Goal: Task Accomplishment & Management: Complete application form

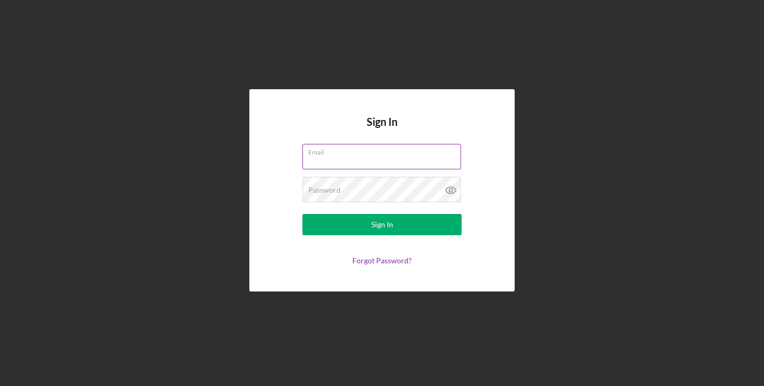
click at [315, 159] on input "Email" at bounding box center [382, 156] width 159 height 25
type input "[EMAIL_ADDRESS][DOMAIN_NAME]"
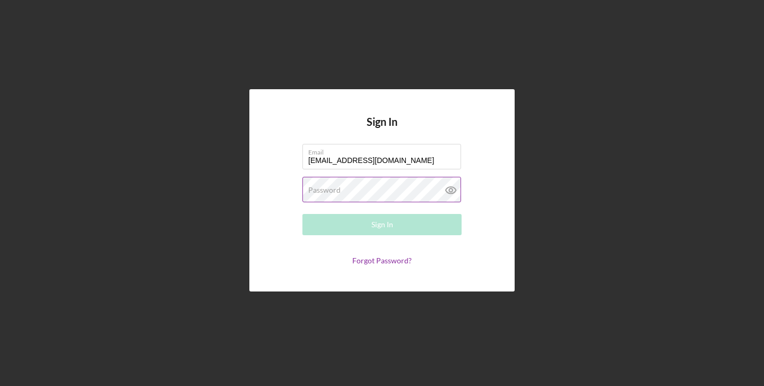
click at [331, 192] on label "Password" at bounding box center [324, 190] width 32 height 8
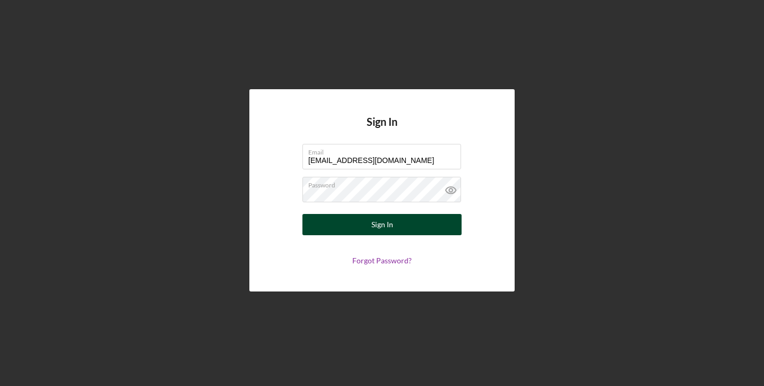
click at [408, 231] on button "Sign In" at bounding box center [382, 224] width 159 height 21
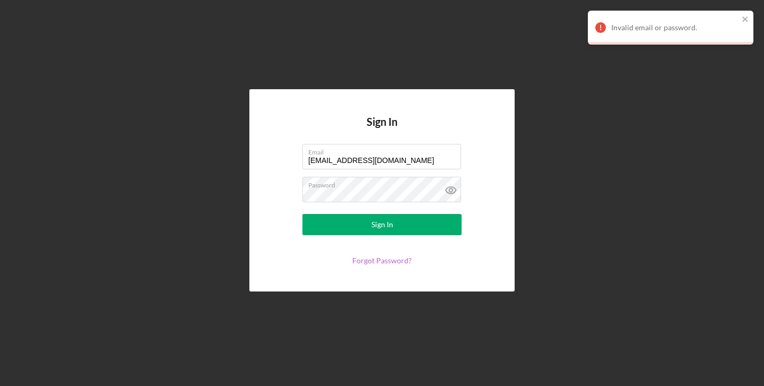
click at [367, 261] on link "Forgot Password?" at bounding box center [381, 260] width 59 height 9
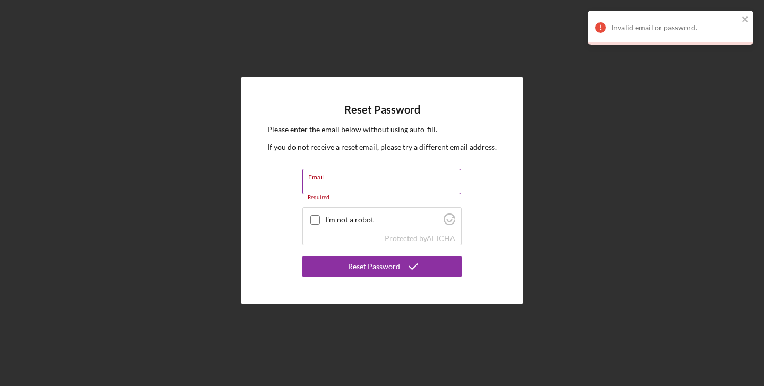
click at [351, 187] on input "Email" at bounding box center [382, 181] width 159 height 25
type input "[EMAIL_ADDRESS][DOMAIN_NAME]"
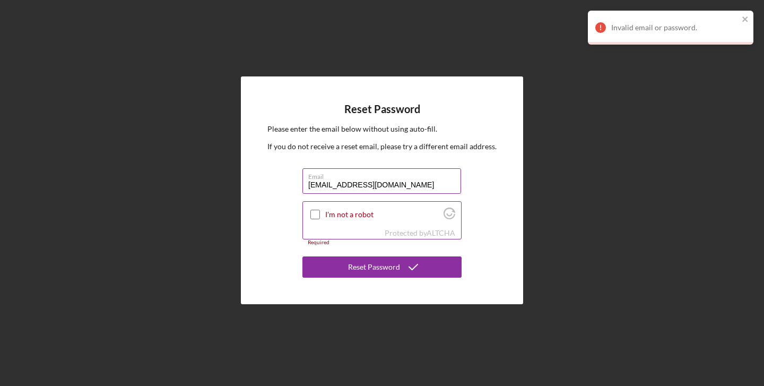
click at [315, 214] on input "I'm not a robot" at bounding box center [315, 215] width 10 height 10
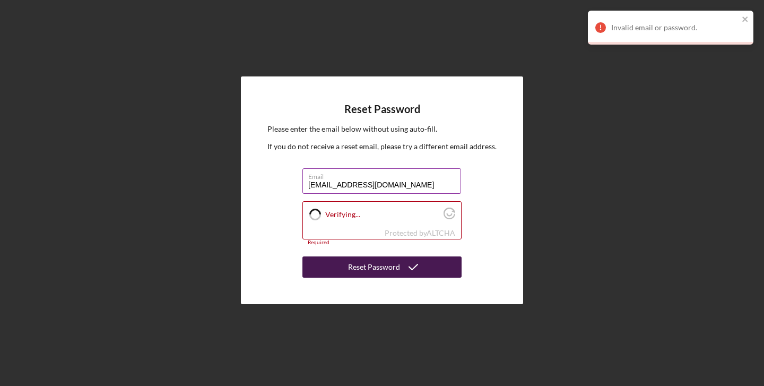
checkbox input "true"
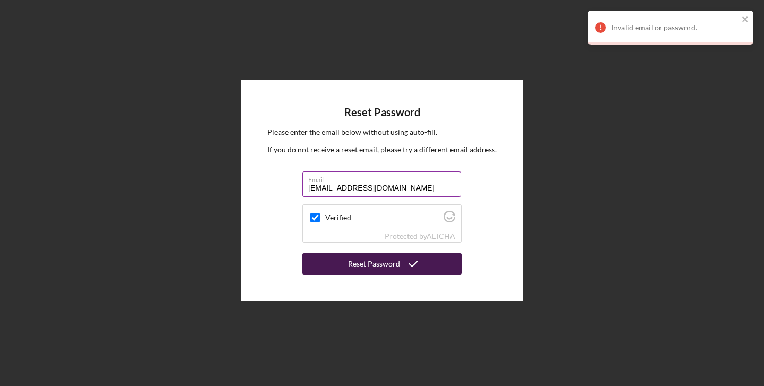
click at [344, 269] on button "Reset Password" at bounding box center [382, 263] width 159 height 21
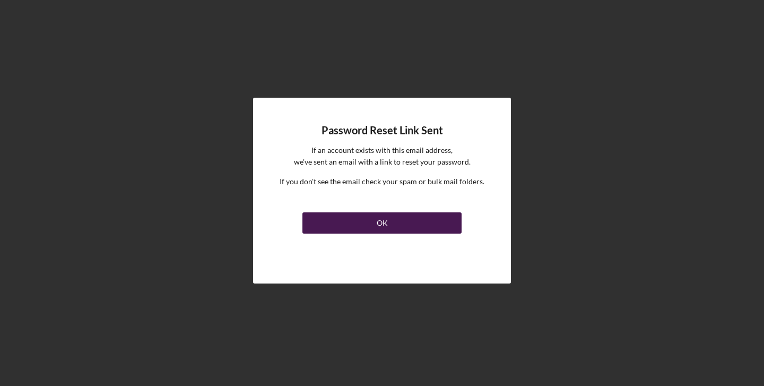
click at [372, 220] on button "OK" at bounding box center [382, 222] width 159 height 21
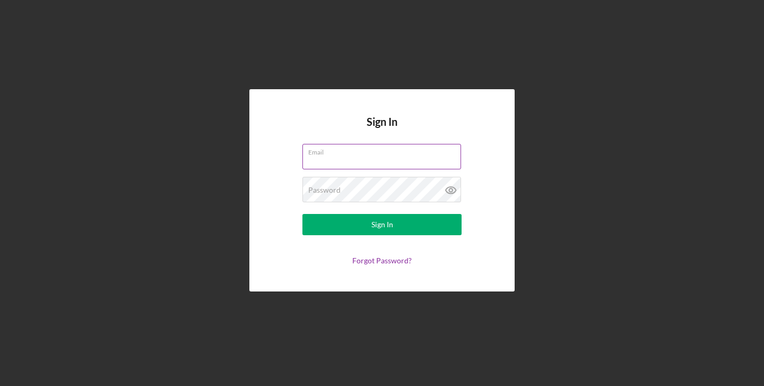
click at [348, 163] on input "Email" at bounding box center [382, 156] width 159 height 25
type input "[EMAIL_ADDRESS][DOMAIN_NAME]"
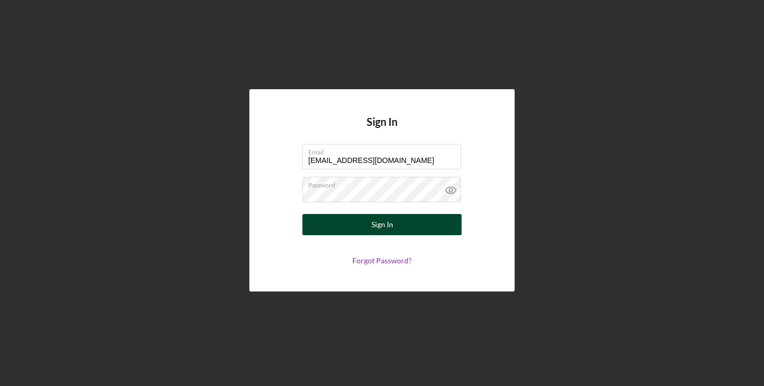
click at [396, 231] on button "Sign In" at bounding box center [382, 224] width 159 height 21
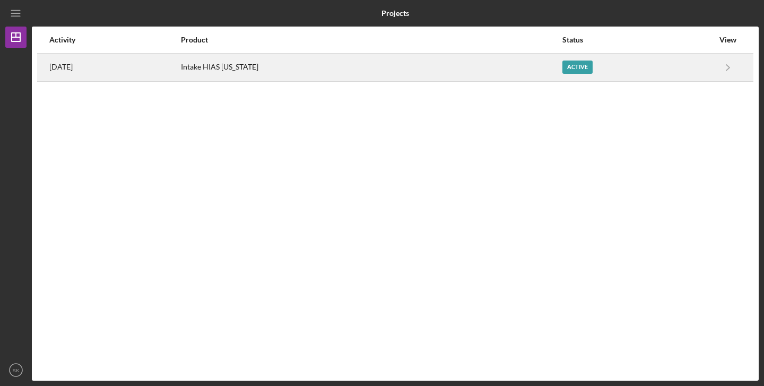
click at [565, 71] on div "Active" at bounding box center [578, 67] width 30 height 13
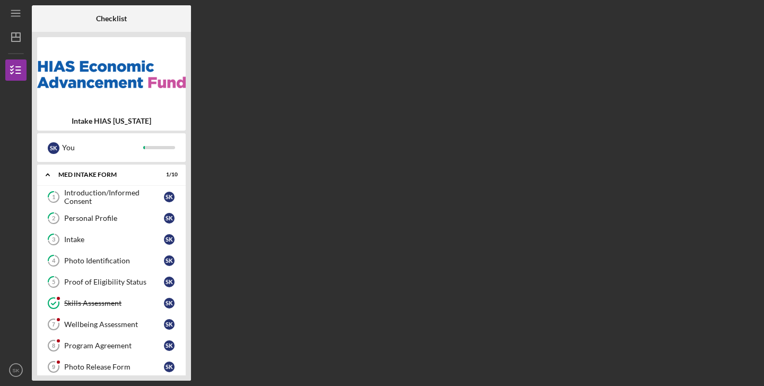
click at [271, 76] on div "Checklist Intake HIAS [US_STATE] S K You Icon/Expander MED Intake Form 1 / 10 1…" at bounding box center [395, 192] width 727 height 375
click at [90, 192] on div "Introduction/Informed Consent" at bounding box center [114, 196] width 100 height 17
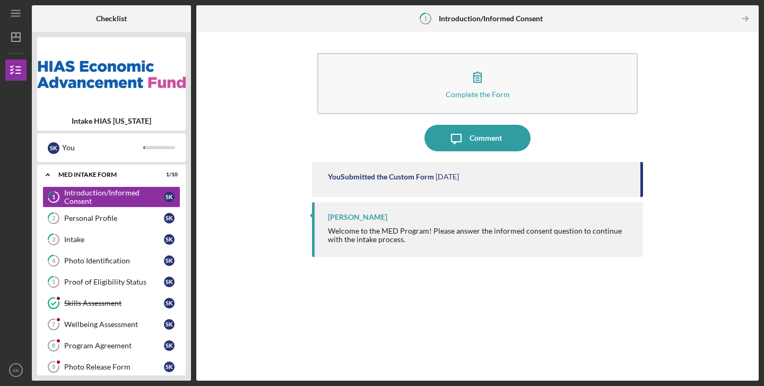
click at [239, 162] on div "Complete the Form Form Icon/Message Comment You Submitted the Custom Form [DATE…" at bounding box center [478, 206] width 552 height 338
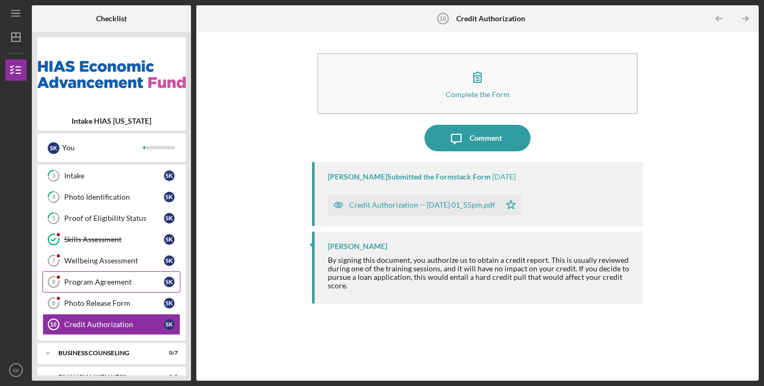
scroll to position [82, 0]
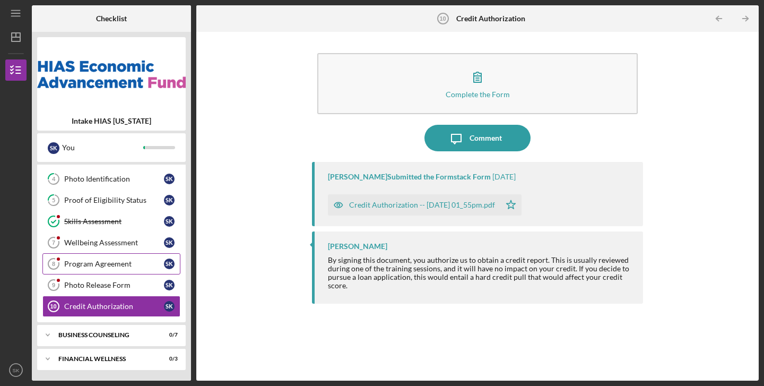
click at [104, 262] on div "Program Agreement" at bounding box center [114, 264] width 100 height 8
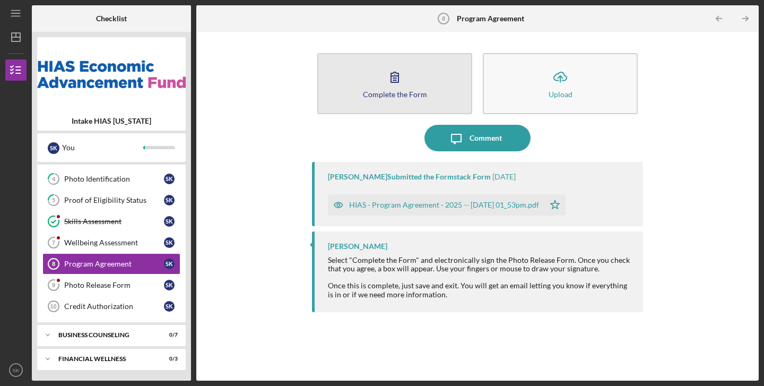
click at [396, 82] on icon "button" at bounding box center [394, 77] width 7 height 10
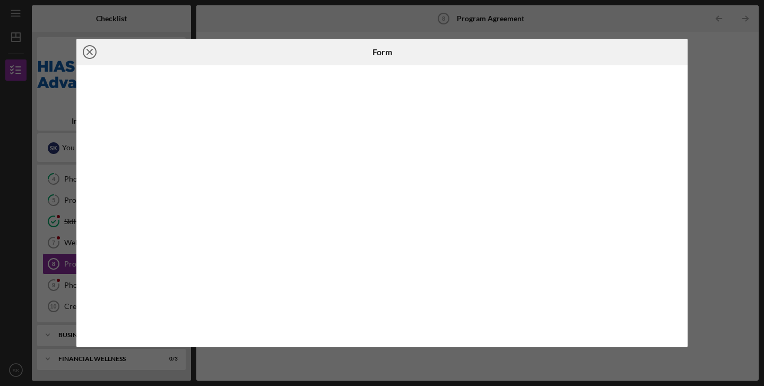
click at [89, 53] on line at bounding box center [89, 51] width 5 height 5
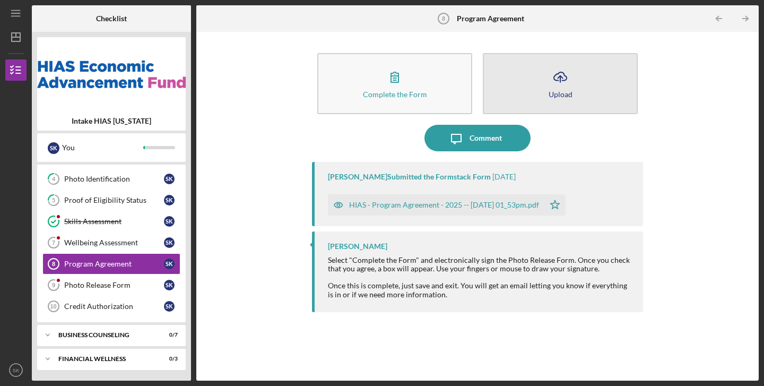
click at [567, 82] on icon "Icon/Upload" at bounding box center [560, 77] width 27 height 27
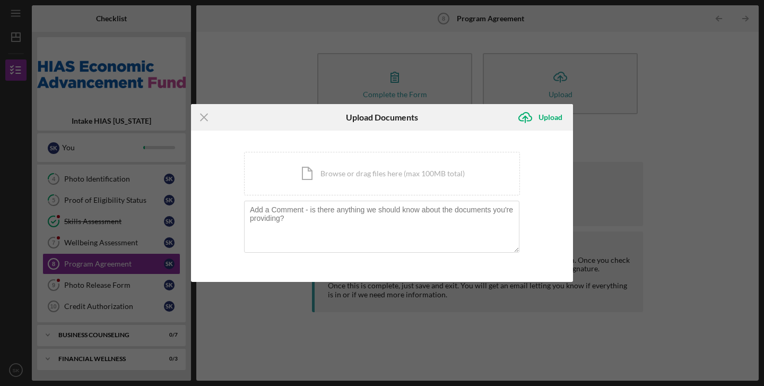
click at [387, 70] on div "Icon/Menu Close Upload Documents Icon/Upload Upload You're uploading documents …" at bounding box center [382, 193] width 764 height 386
click at [202, 118] on line at bounding box center [204, 117] width 7 height 7
